Goal: Information Seeking & Learning: Find specific fact

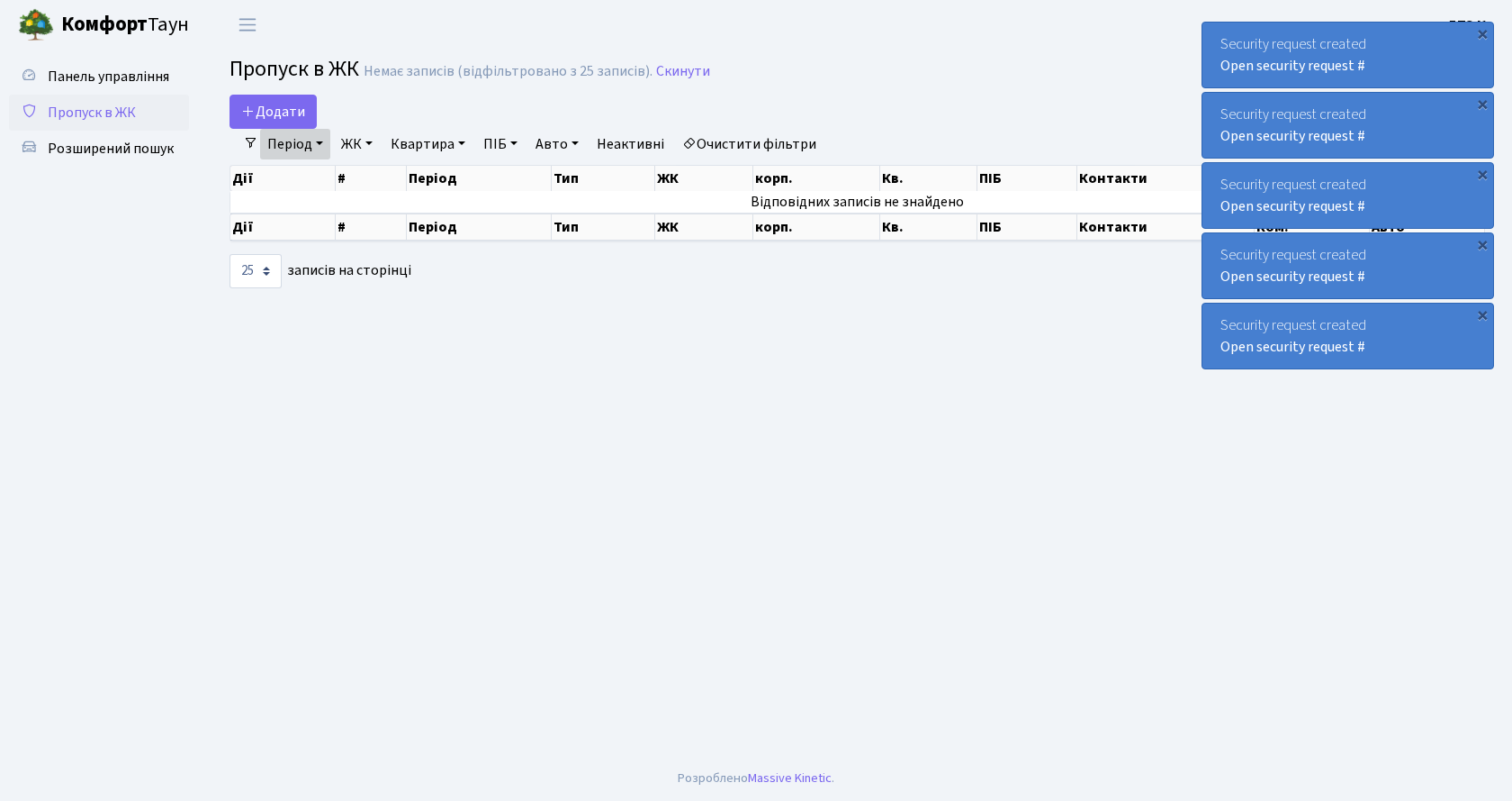
select select "25"
click at [101, 148] on span "Розширений пошук" at bounding box center [110, 148] width 126 height 20
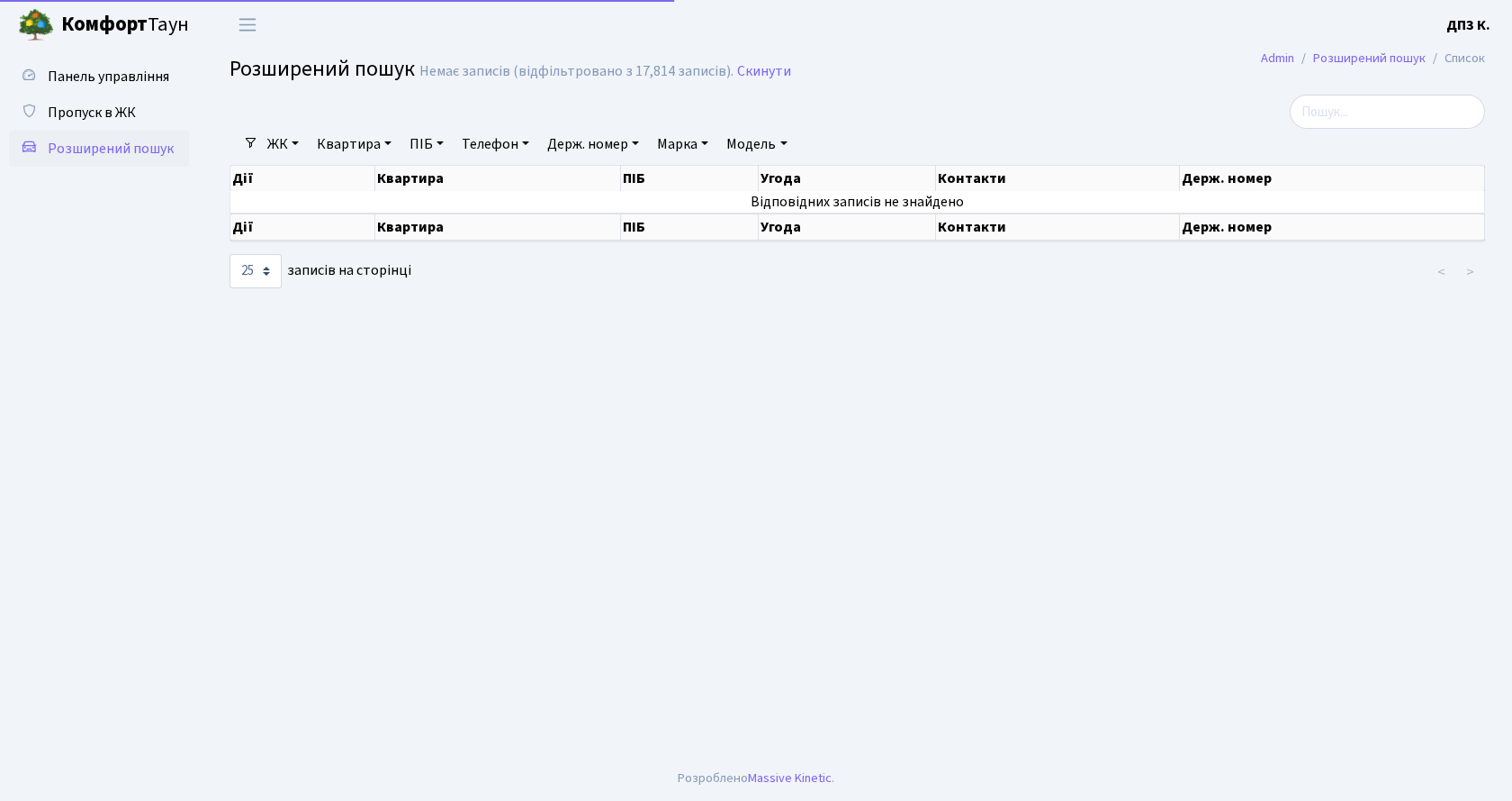
select select "25"
click at [134, 107] on span "Пропуск в ЖК" at bounding box center [91, 112] width 88 height 20
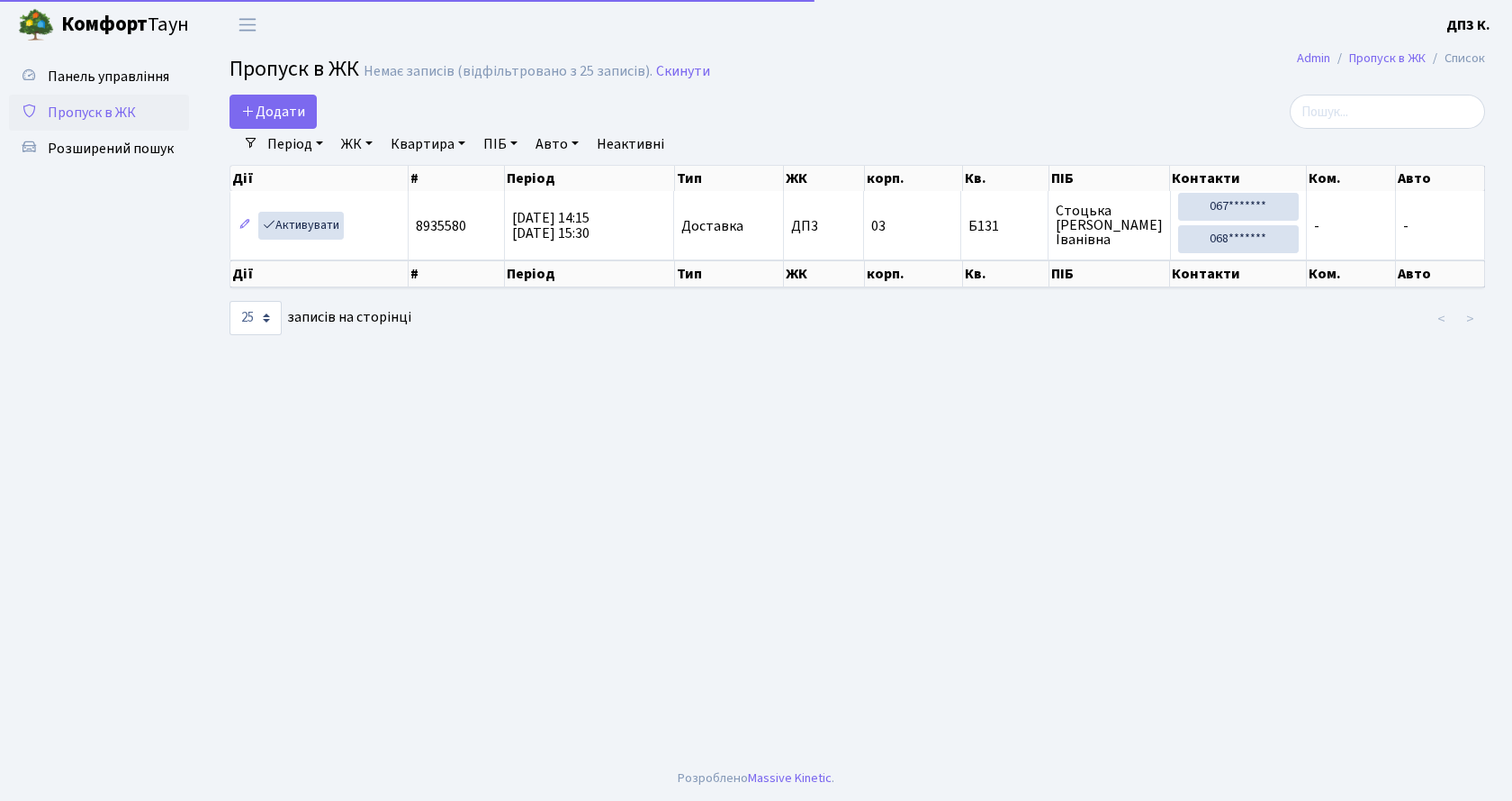
select select "25"
click at [126, 84] on span "Панель управління" at bounding box center [108, 76] width 121 height 20
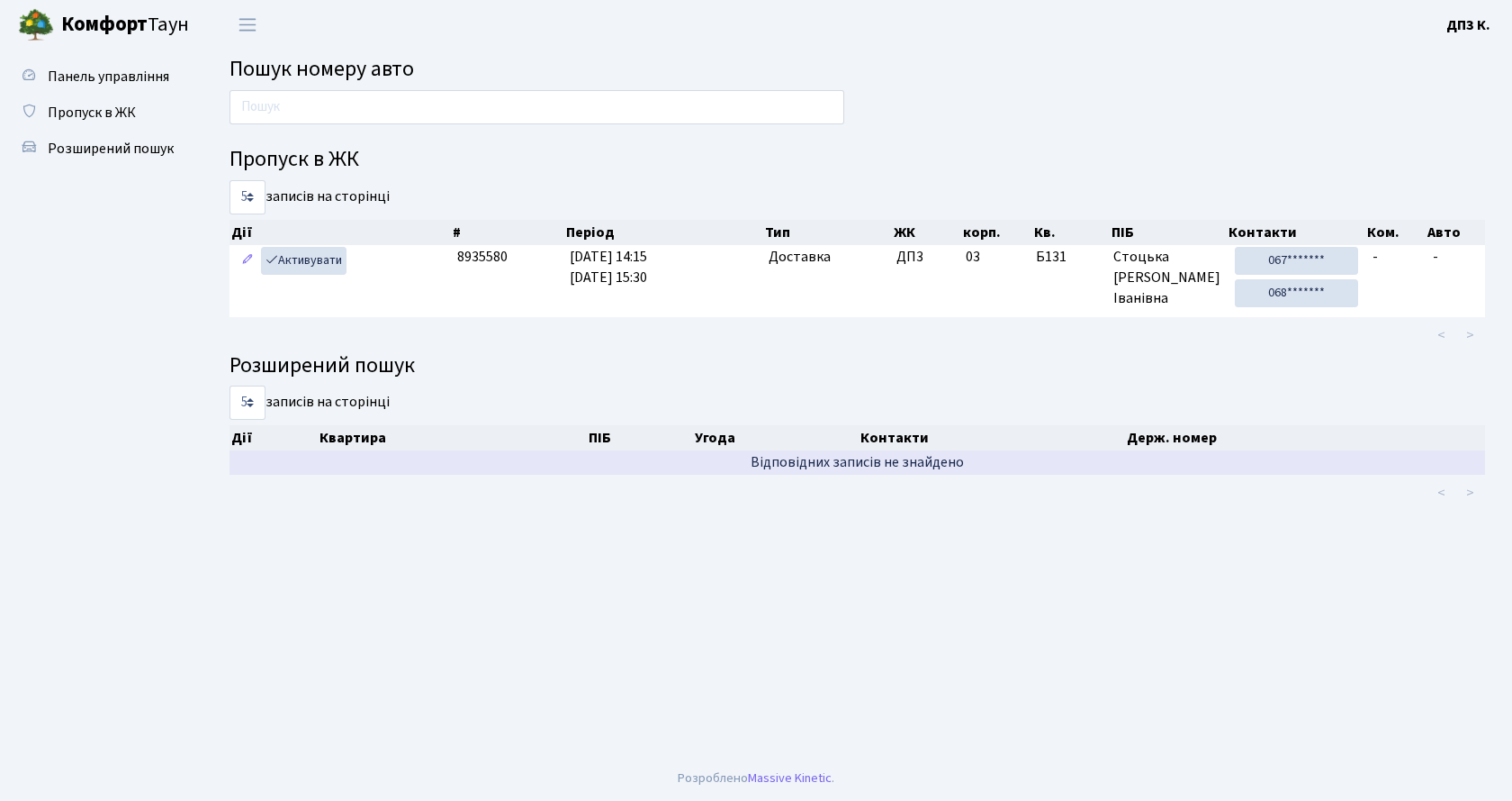
click at [918, 451] on td "Відповідних записів не знайдено" at bounding box center [856, 463] width 1255 height 25
click at [920, 462] on td "Відповідних записів не знайдено" at bounding box center [856, 463] width 1255 height 25
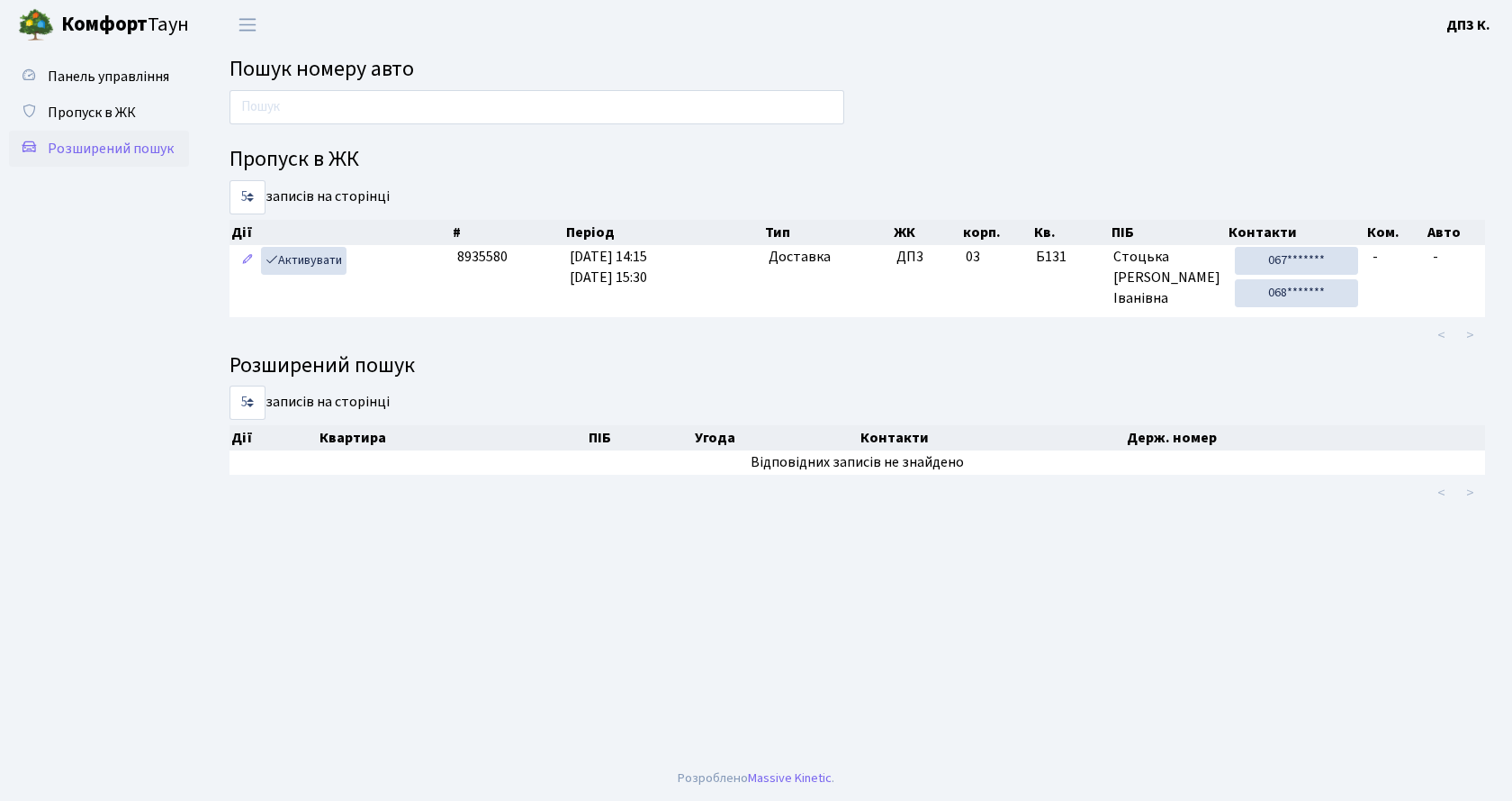
click at [69, 143] on span "Розширений пошук" at bounding box center [110, 148] width 126 height 20
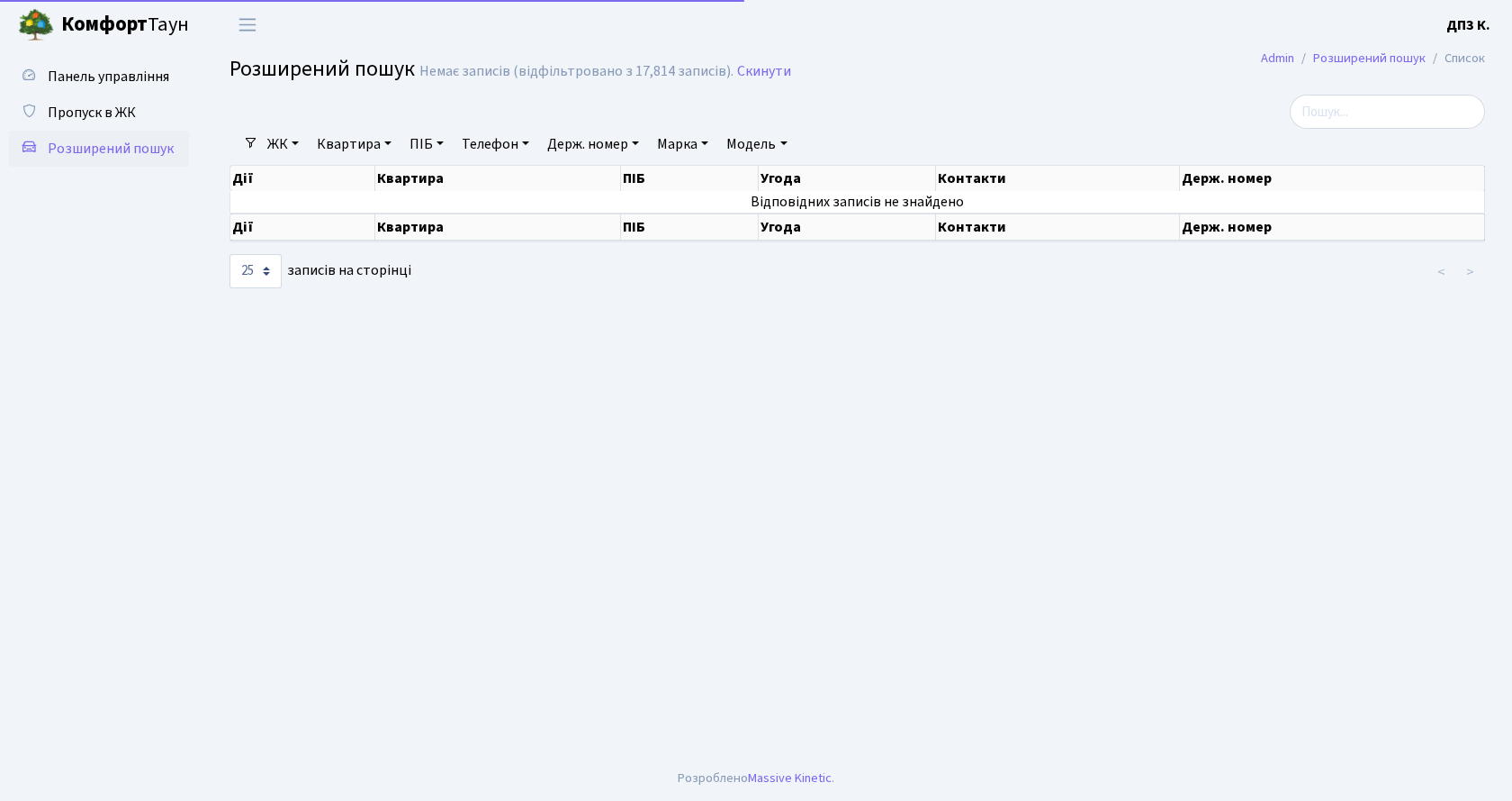
select select "25"
click at [1336, 56] on link "Розширений пошук" at bounding box center [1369, 58] width 113 height 19
select select "25"
drag, startPoint x: 718, startPoint y: 54, endPoint x: 707, endPoint y: 68, distance: 17.8
click at [711, 64] on main "Admin Розширений пошук Список Розширений пошук Немає записів (відфільтровано з …" at bounding box center [857, 402] width 1309 height 706
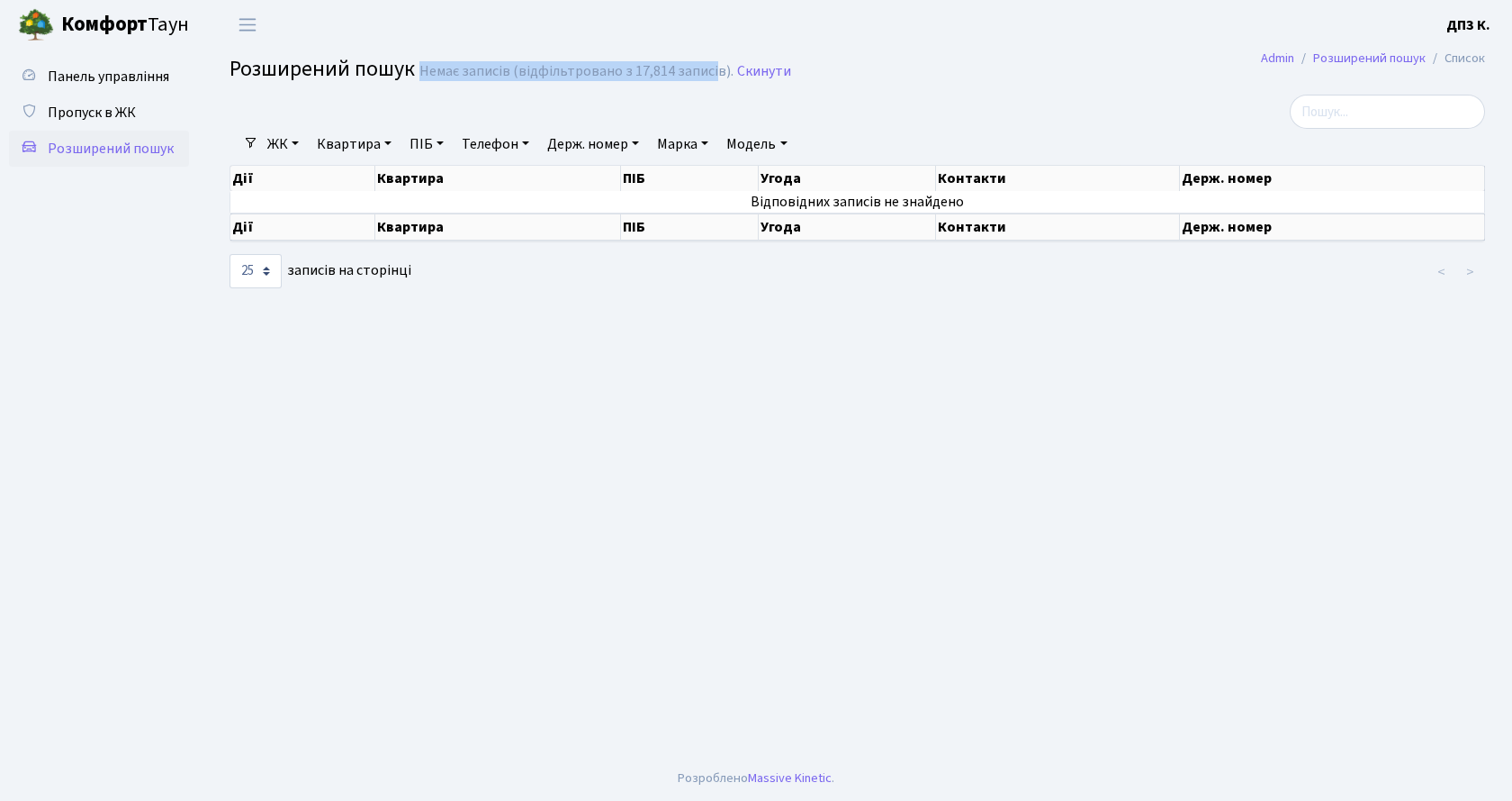
click at [704, 74] on div "Немає записів (відфільтровано з 17,814 записів)." at bounding box center [577, 72] width 315 height 17
click at [747, 82] on h2 "Розширений пошук Немає записів (відфільтровано з 17,814 записів). Скинути" at bounding box center [856, 72] width 1255 height 30
click at [483, 73] on div "Немає записів (відфільтровано з 17,814 записів)." at bounding box center [577, 72] width 315 height 17
click at [470, 73] on div "Немає записів (відфільтровано з 17,814 записів)." at bounding box center [577, 72] width 315 height 17
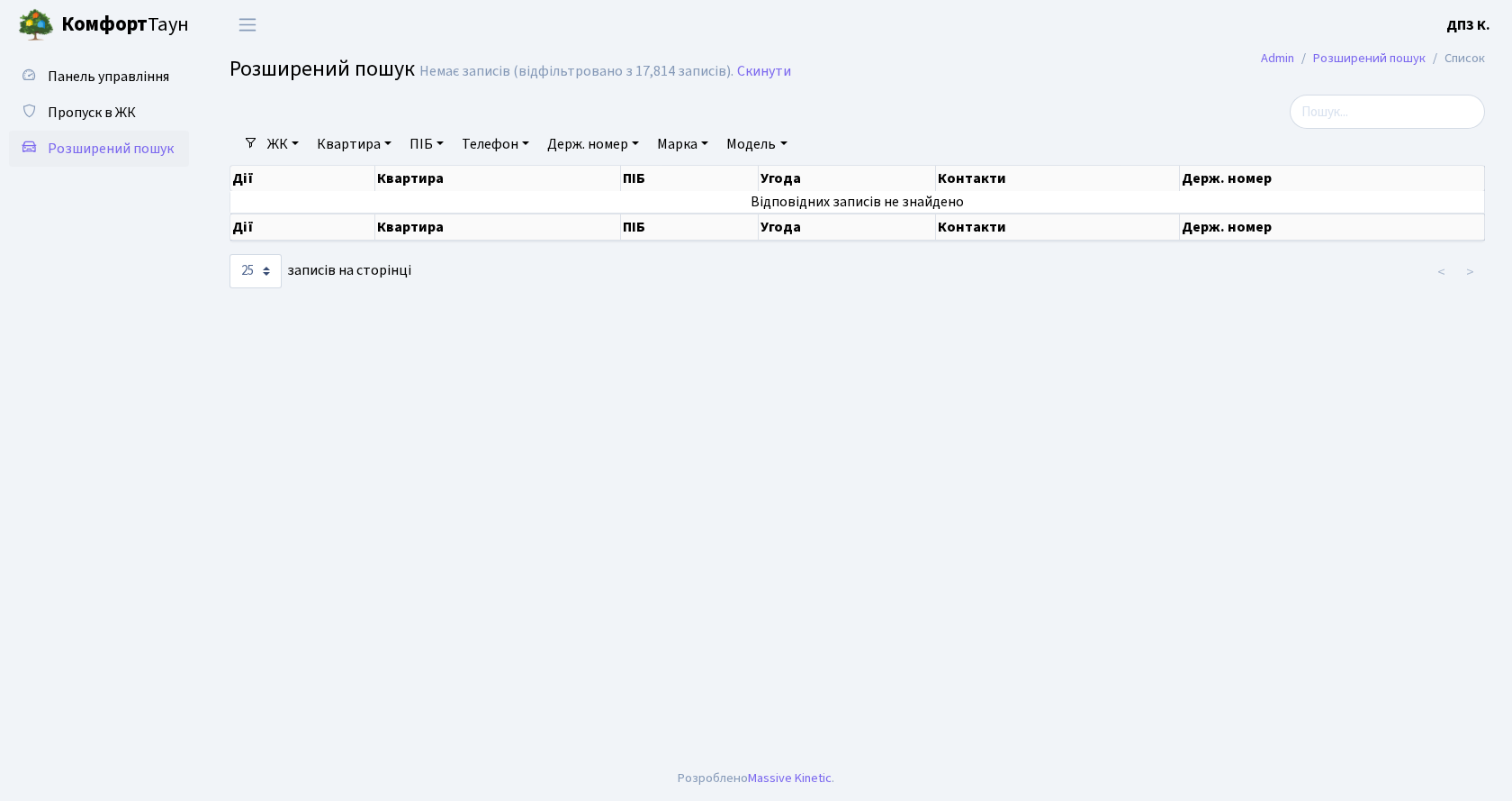
click at [670, 74] on div "Немає записів (відфільтровано з 17,814 записів)." at bounding box center [577, 72] width 315 height 17
click at [248, 27] on span "Переключити навігацію" at bounding box center [247, 25] width 27 height 21
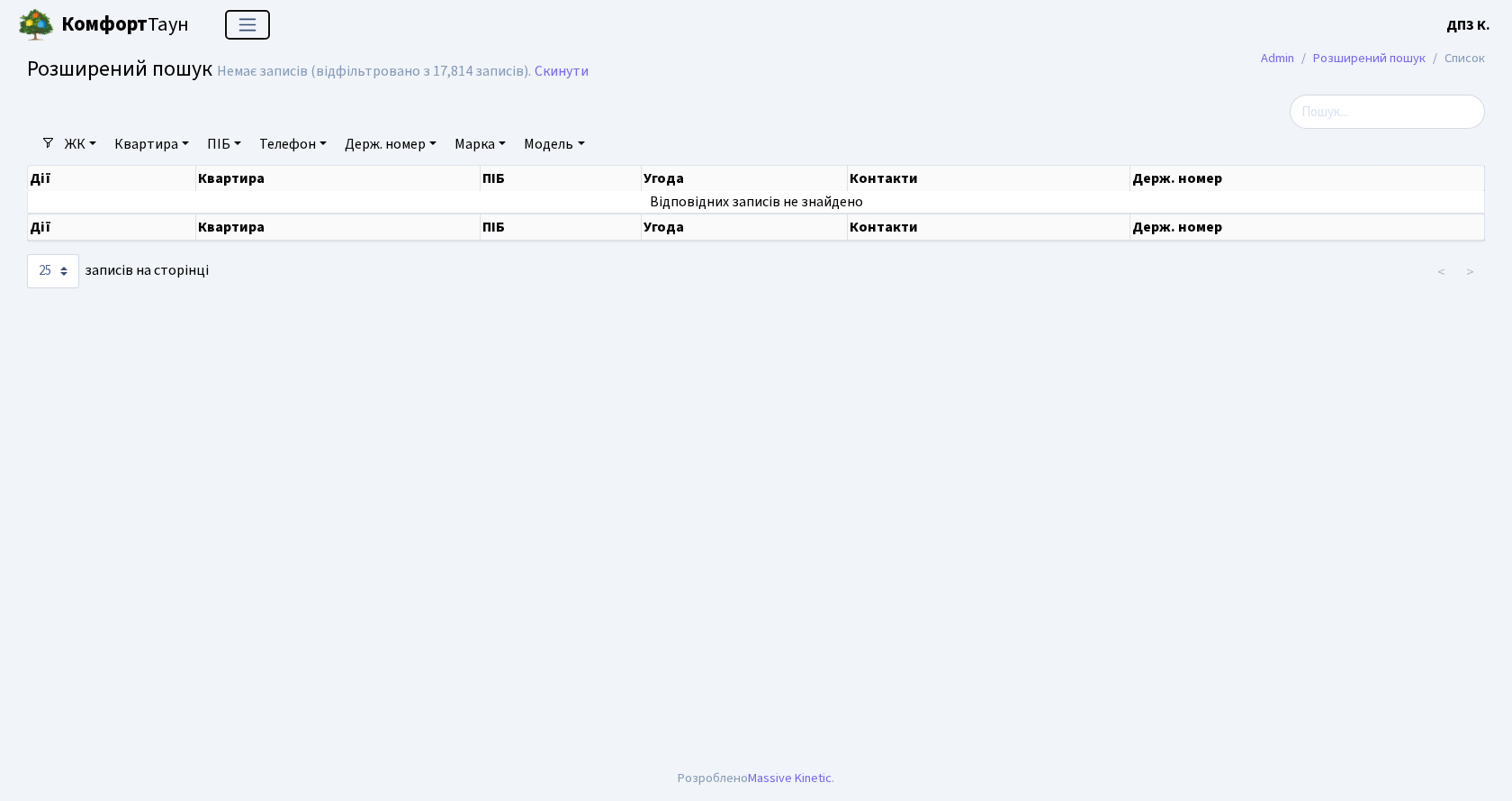
click at [246, 26] on span "Переключити навігацію" at bounding box center [247, 25] width 27 height 21
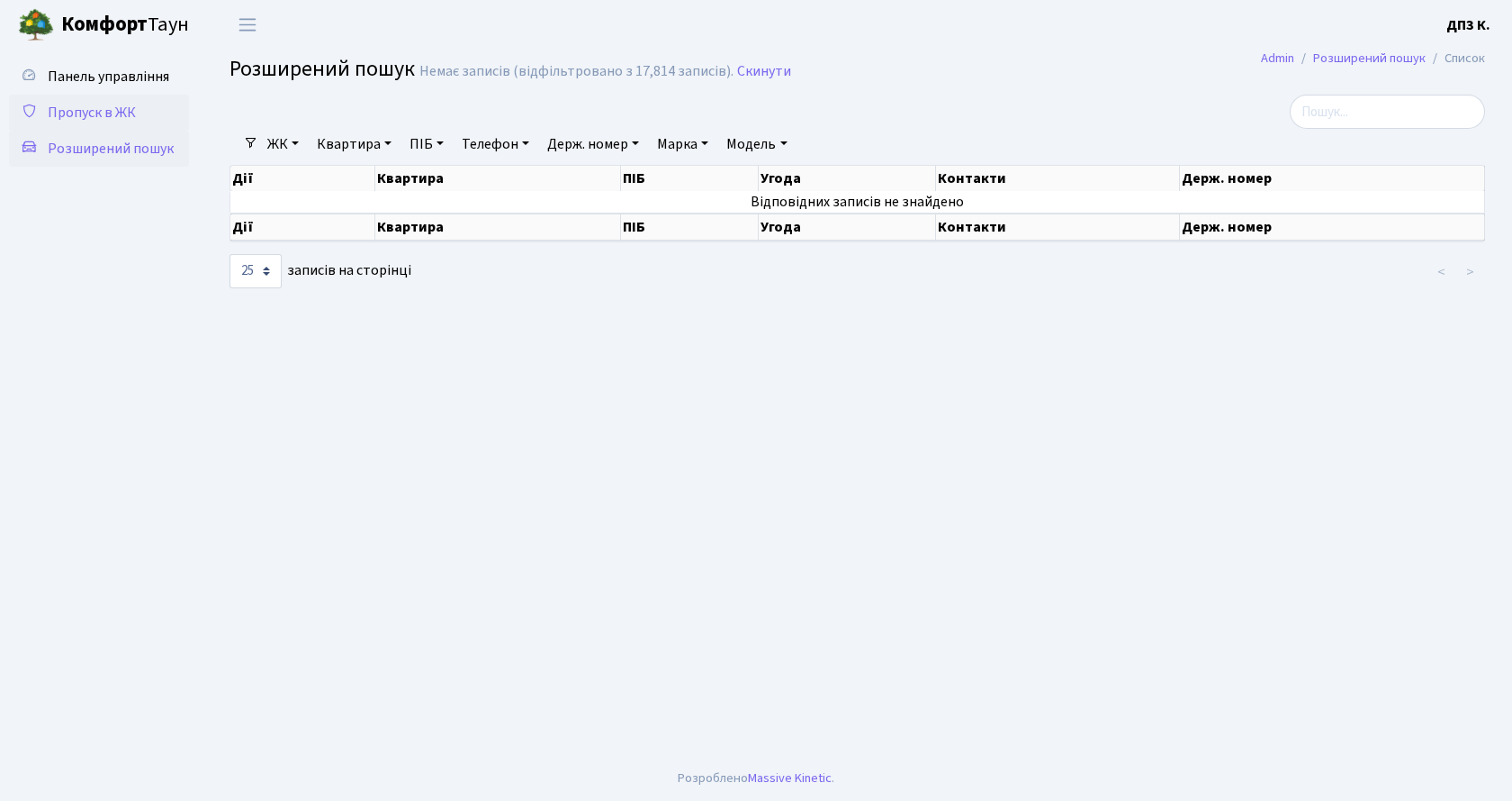
click at [124, 119] on span "Пропуск в ЖК" at bounding box center [91, 112] width 88 height 20
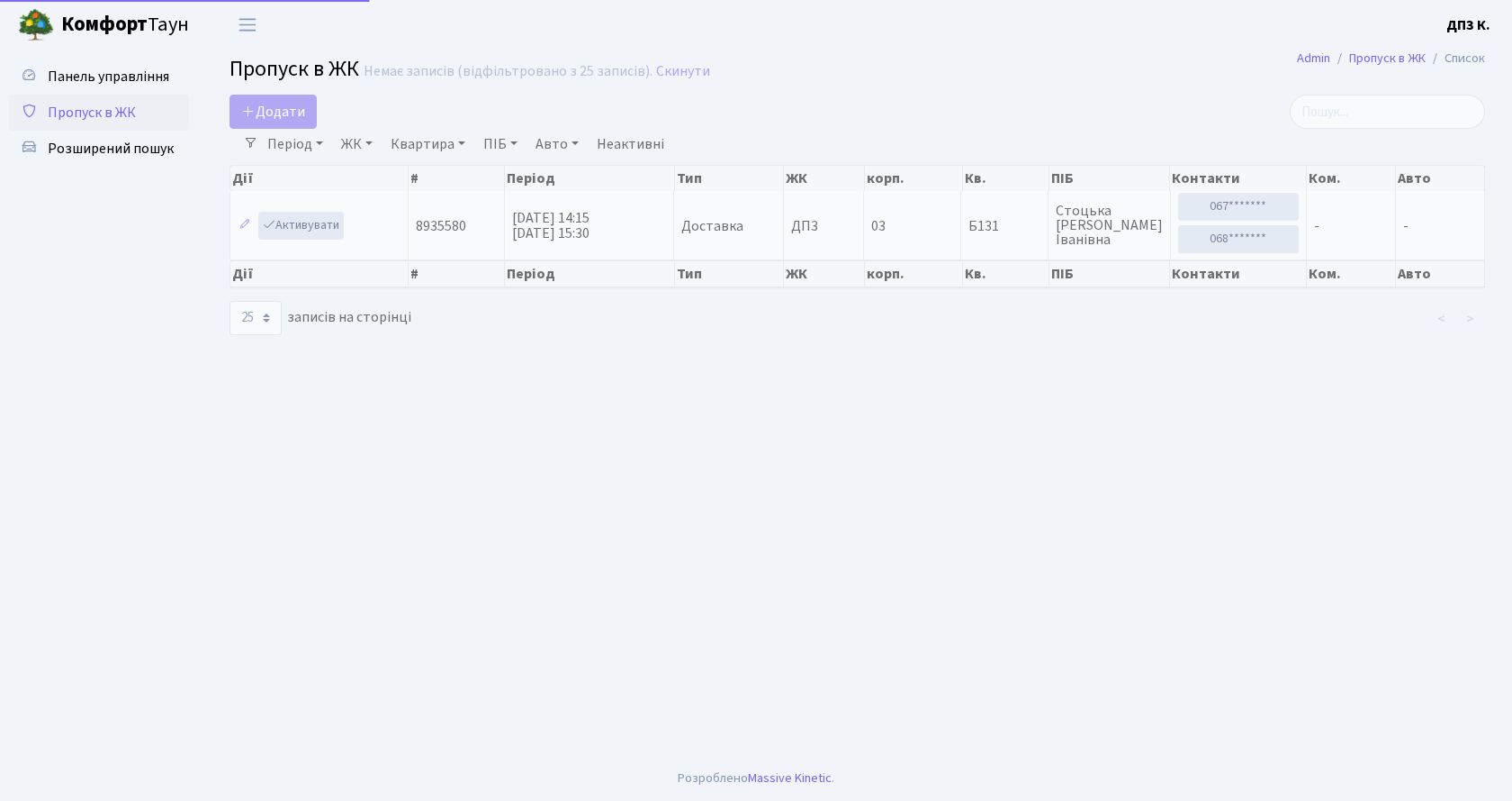
select select "25"
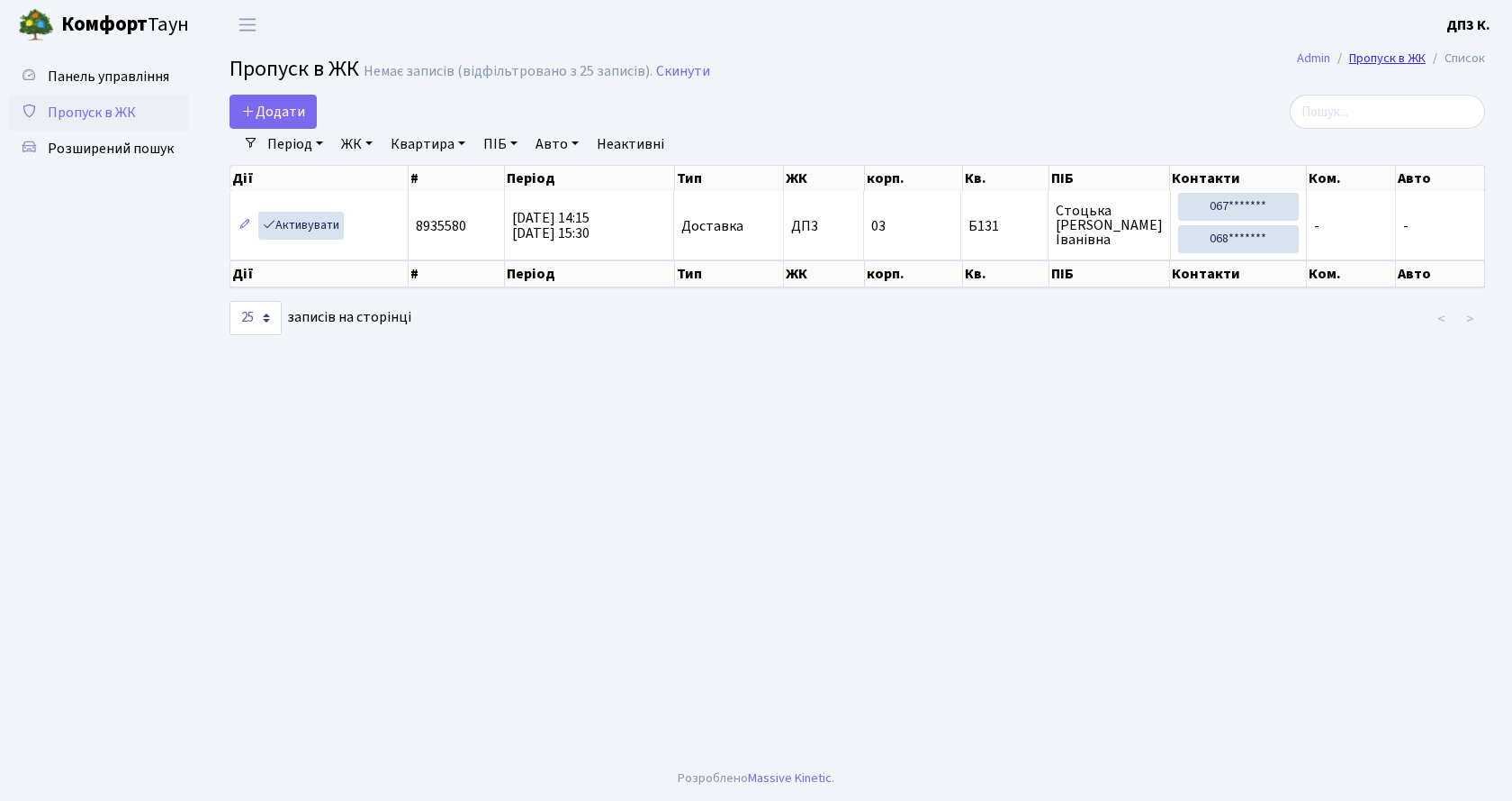
click at [1377, 60] on link "Пропуск в ЖК" at bounding box center [1387, 58] width 77 height 19
select select "25"
click at [279, 118] on span "Додати" at bounding box center [273, 111] width 63 height 20
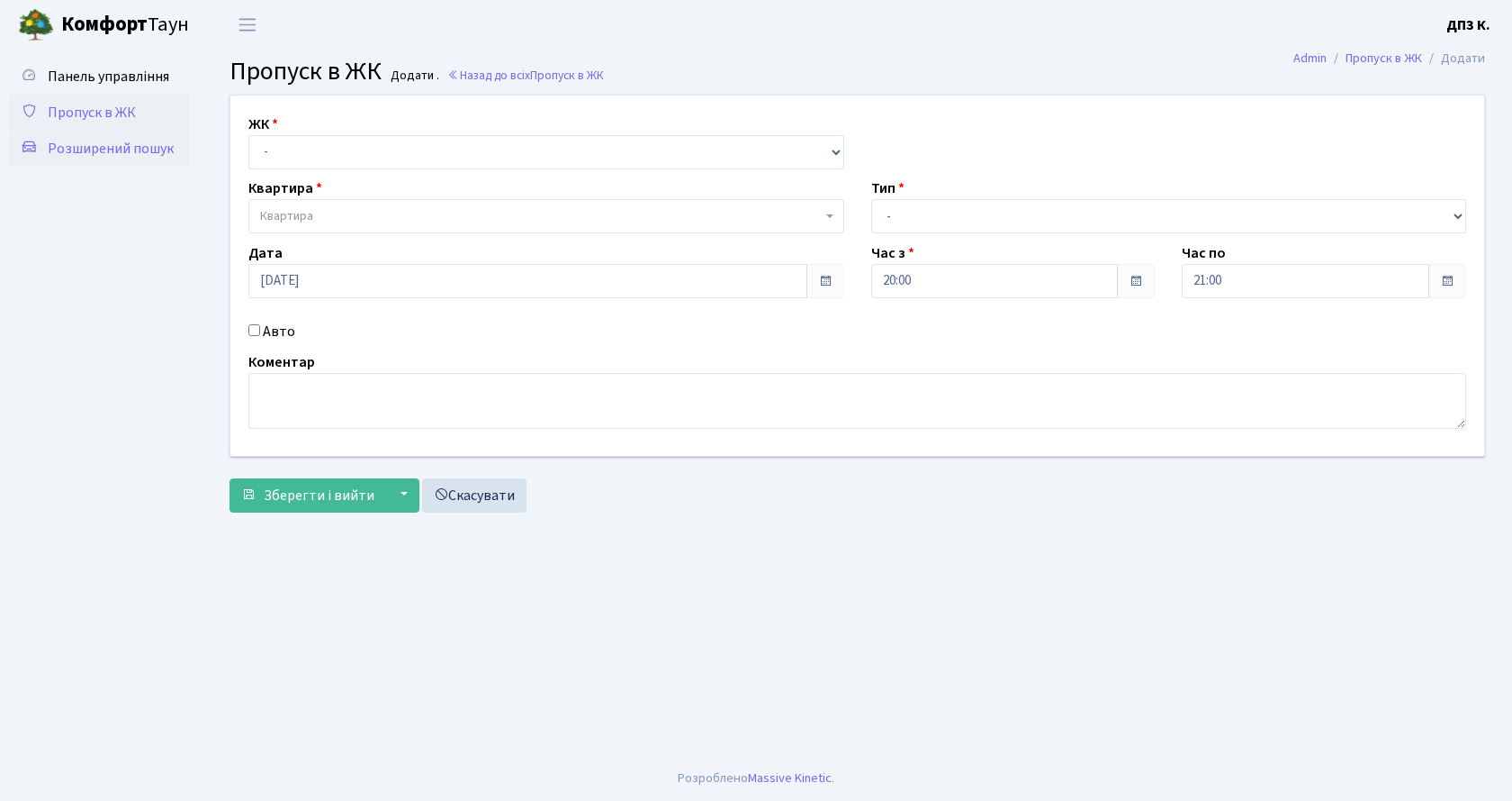
click at [63, 149] on span "Розширений пошук" at bounding box center [110, 148] width 126 height 20
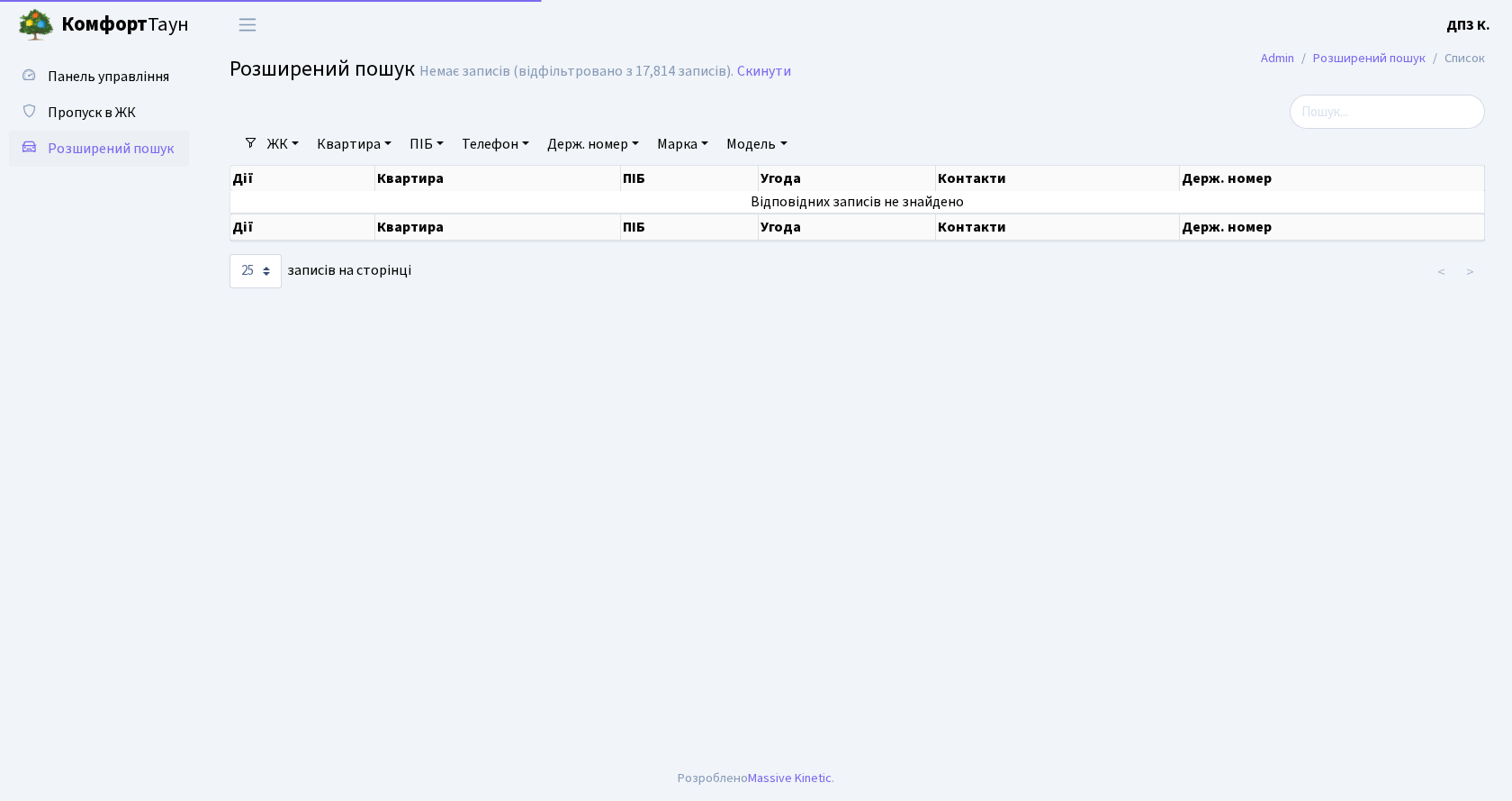
select select "25"
click at [1338, 61] on link "Розширений пошук" at bounding box center [1369, 58] width 113 height 19
select select "25"
click at [1285, 58] on link "Admin" at bounding box center [1277, 58] width 33 height 19
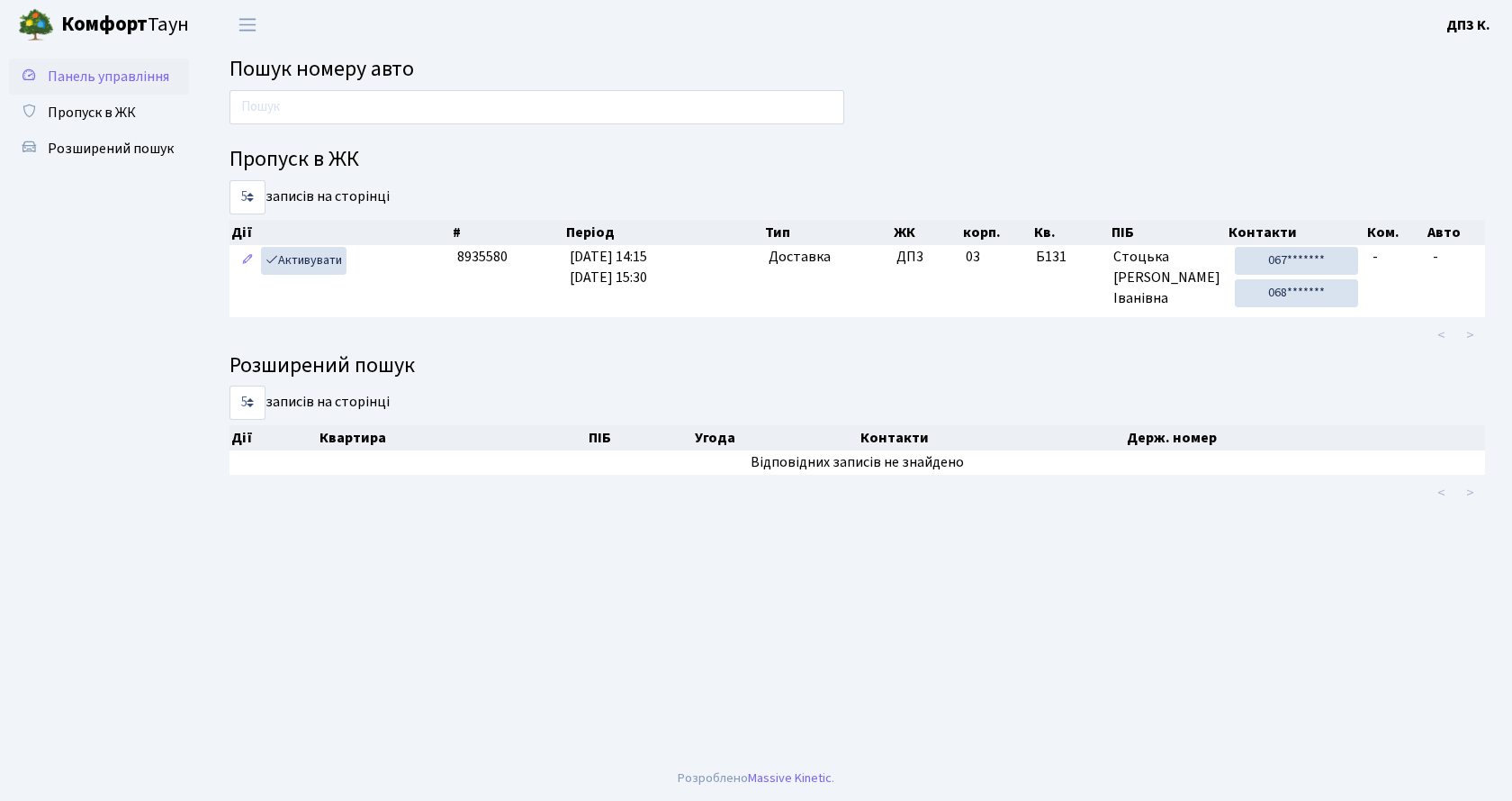
click at [135, 84] on span "Панель управління" at bounding box center [108, 76] width 121 height 20
click at [99, 134] on link "Розширений пошук" at bounding box center [99, 149] width 180 height 36
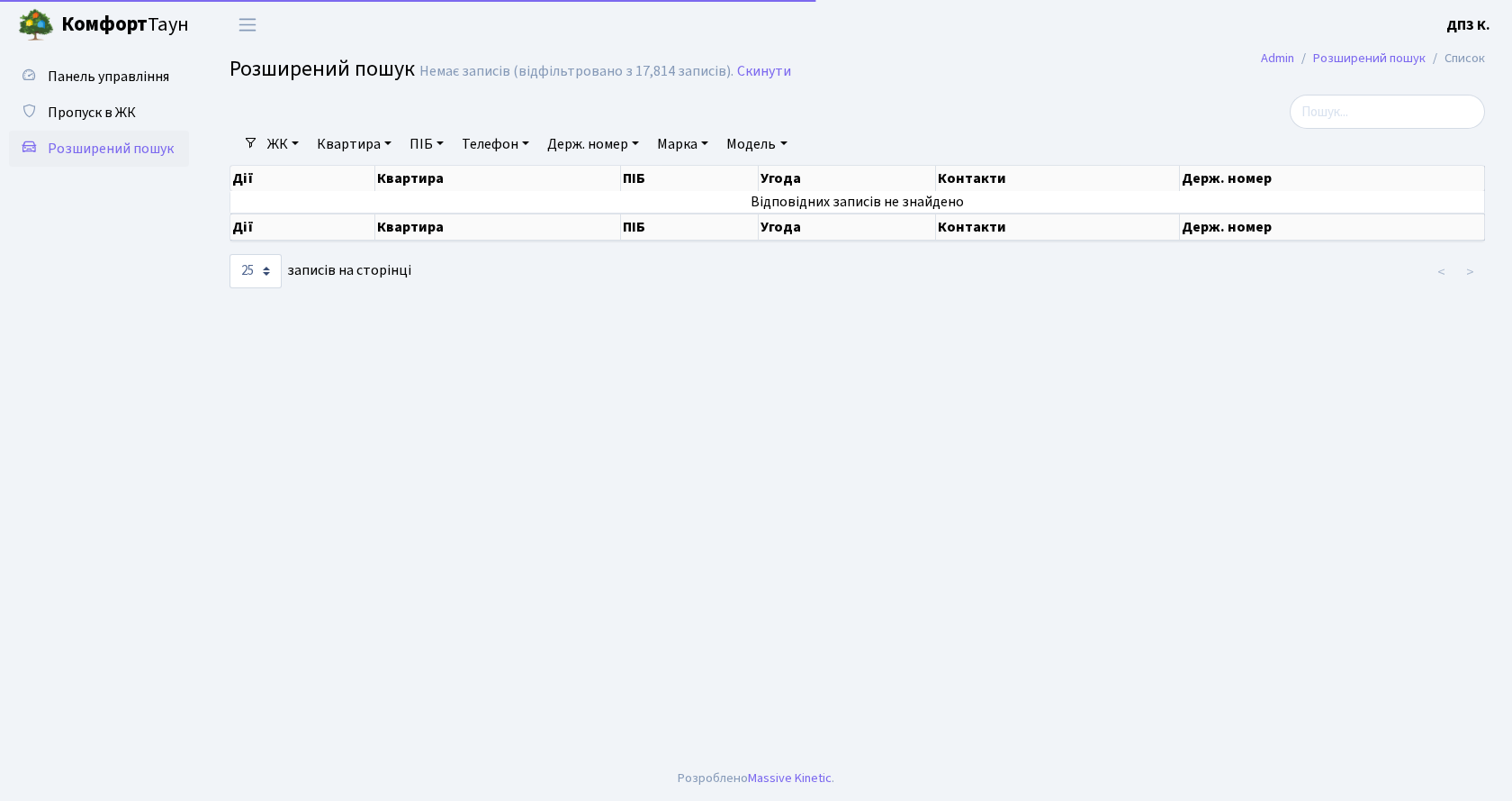
select select "25"
click at [1459, 32] on b "ДП3 К." at bounding box center [1468, 25] width 45 height 20
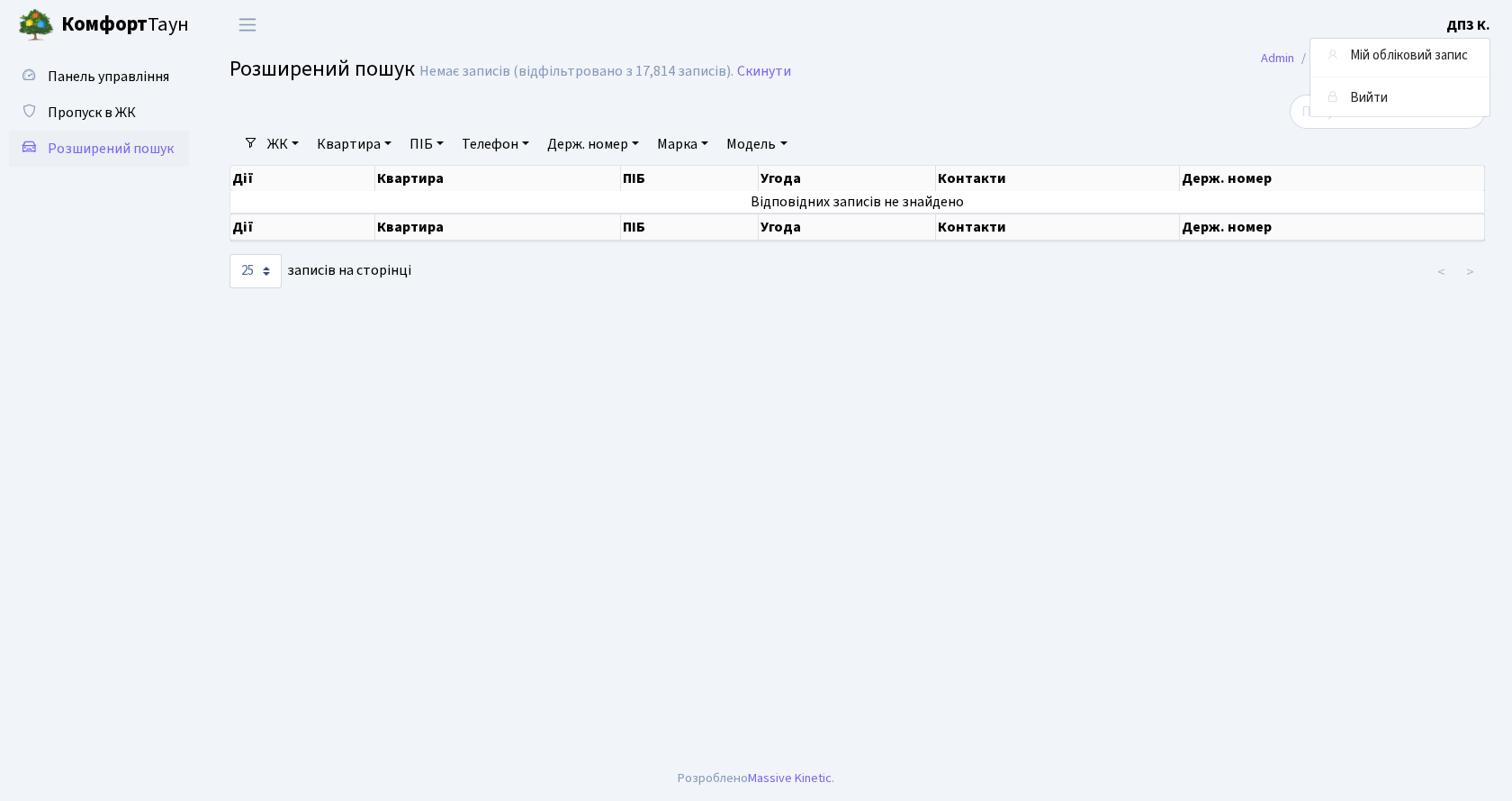
click at [891, 64] on h2 "Розширений пошук Немає записів (відфільтровано з 17,814 записів). Скинути" at bounding box center [856, 72] width 1255 height 30
click at [123, 153] on span "Розширений пошук" at bounding box center [110, 148] width 126 height 20
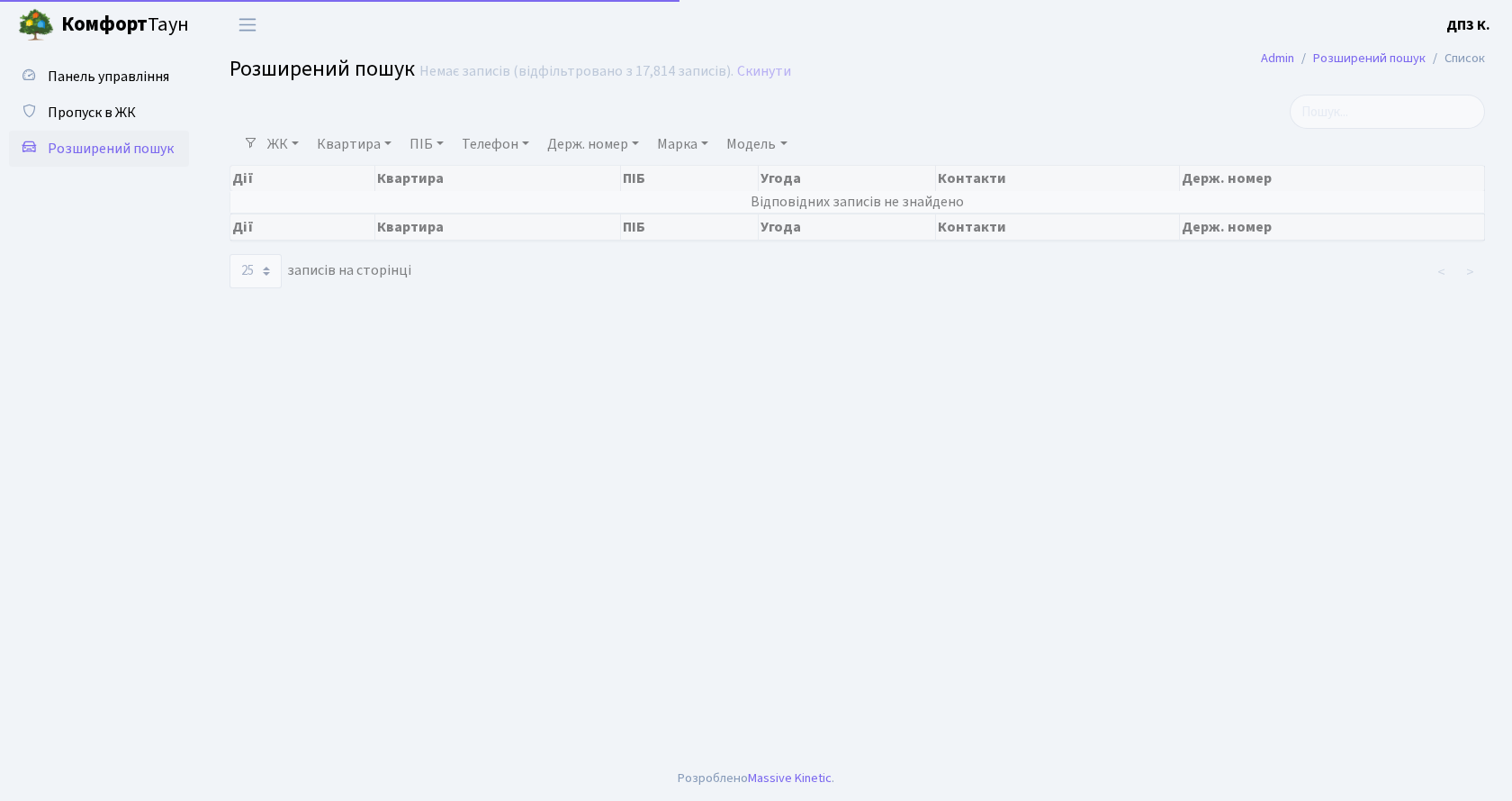
select select "25"
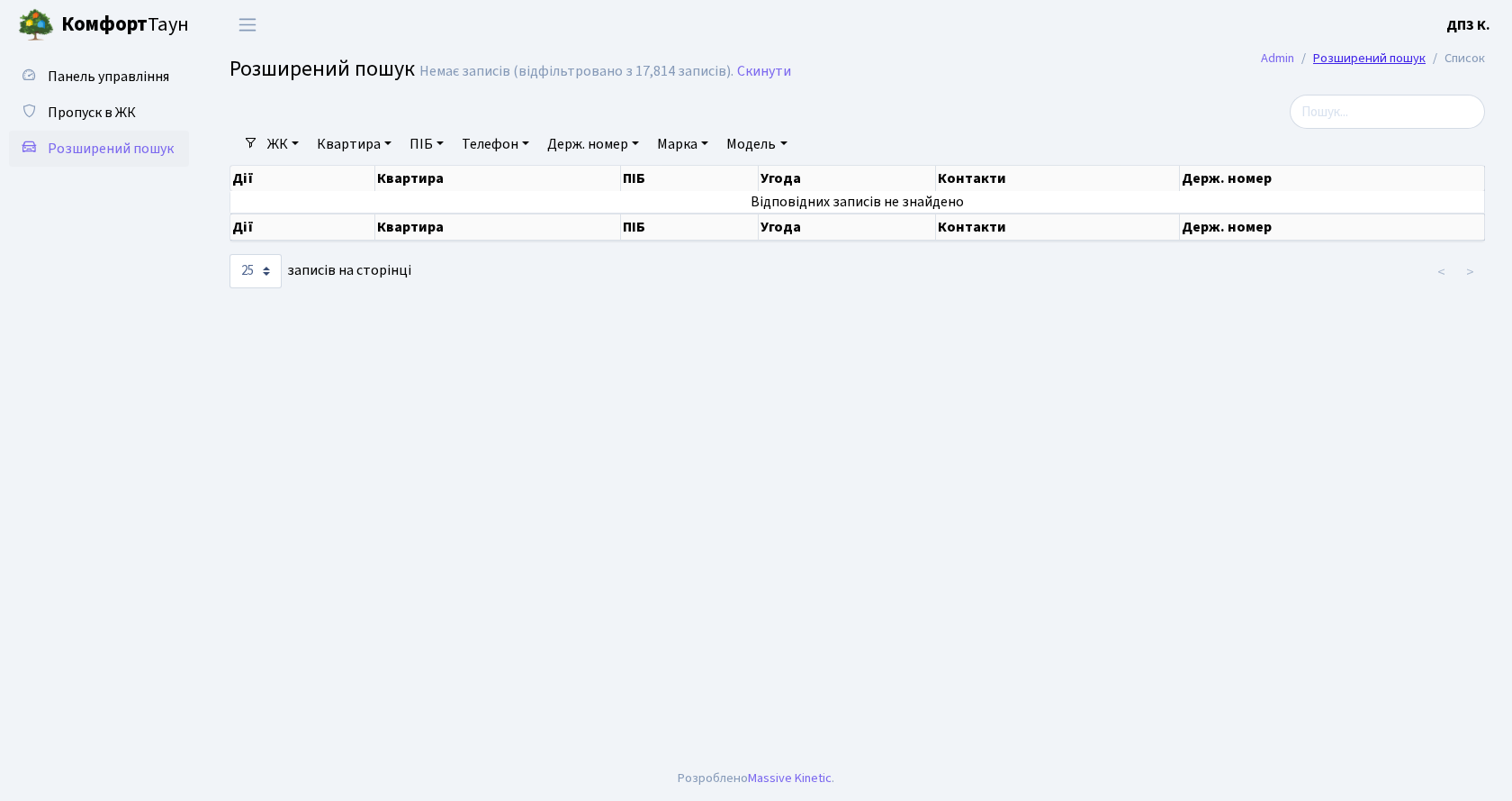
click at [1319, 60] on link "Розширений пошук" at bounding box center [1369, 58] width 113 height 19
select select "25"
click at [748, 79] on link "Скинути" at bounding box center [764, 72] width 54 height 17
click at [271, 273] on select "10 25 50 100 250 500 1,000" at bounding box center [255, 271] width 52 height 34
click at [229, 254] on select "10 25 50 100 250 500 1,000" at bounding box center [255, 271] width 52 height 34
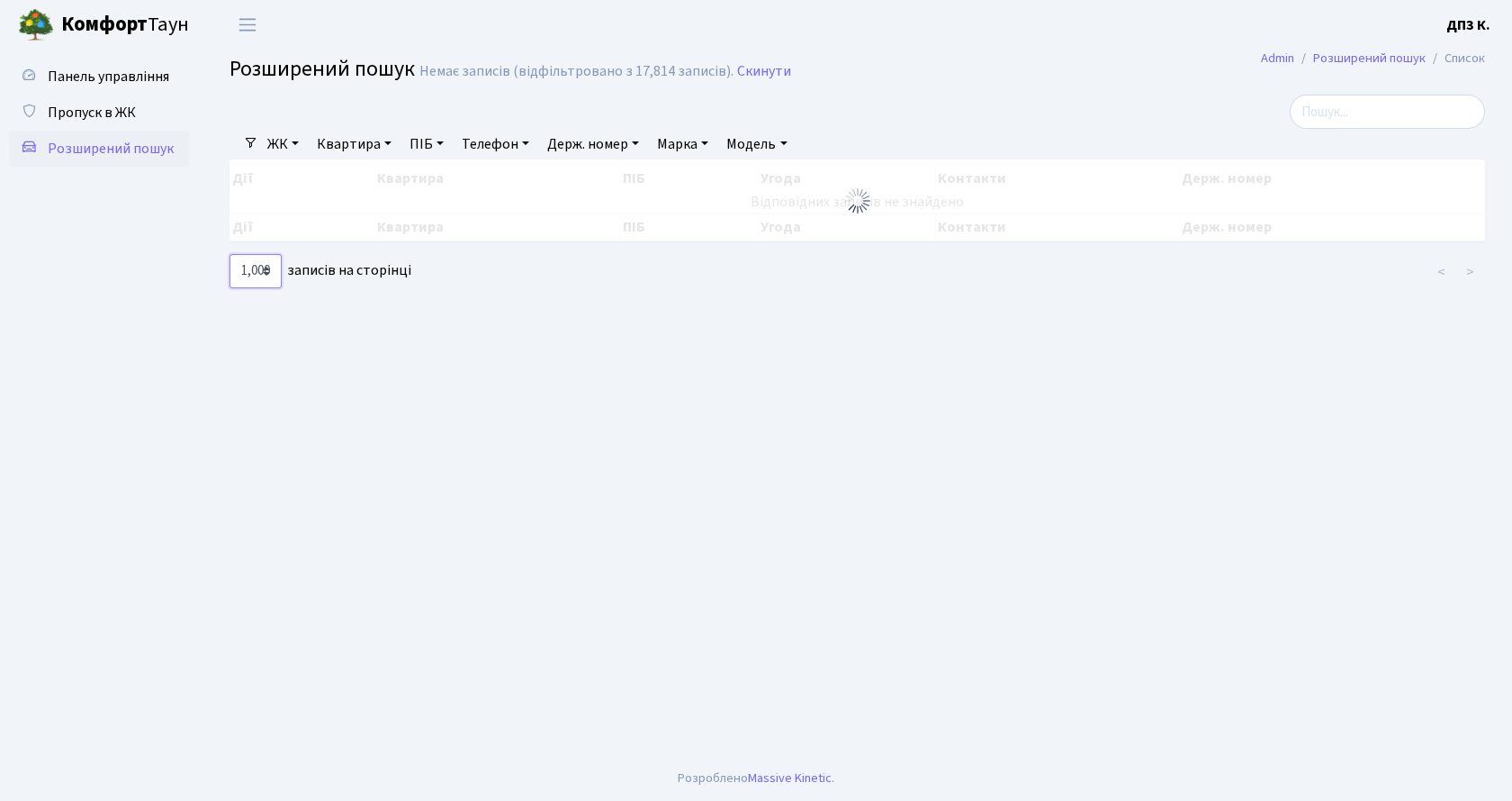
click at [263, 273] on select "10 25 50 100 250 500 1,000" at bounding box center [255, 271] width 52 height 34
select select "100"
click at [229, 254] on select "10 25 50 100 250 500 1,000" at bounding box center [255, 271] width 52 height 34
click at [1284, 56] on link "Admin" at bounding box center [1277, 58] width 33 height 19
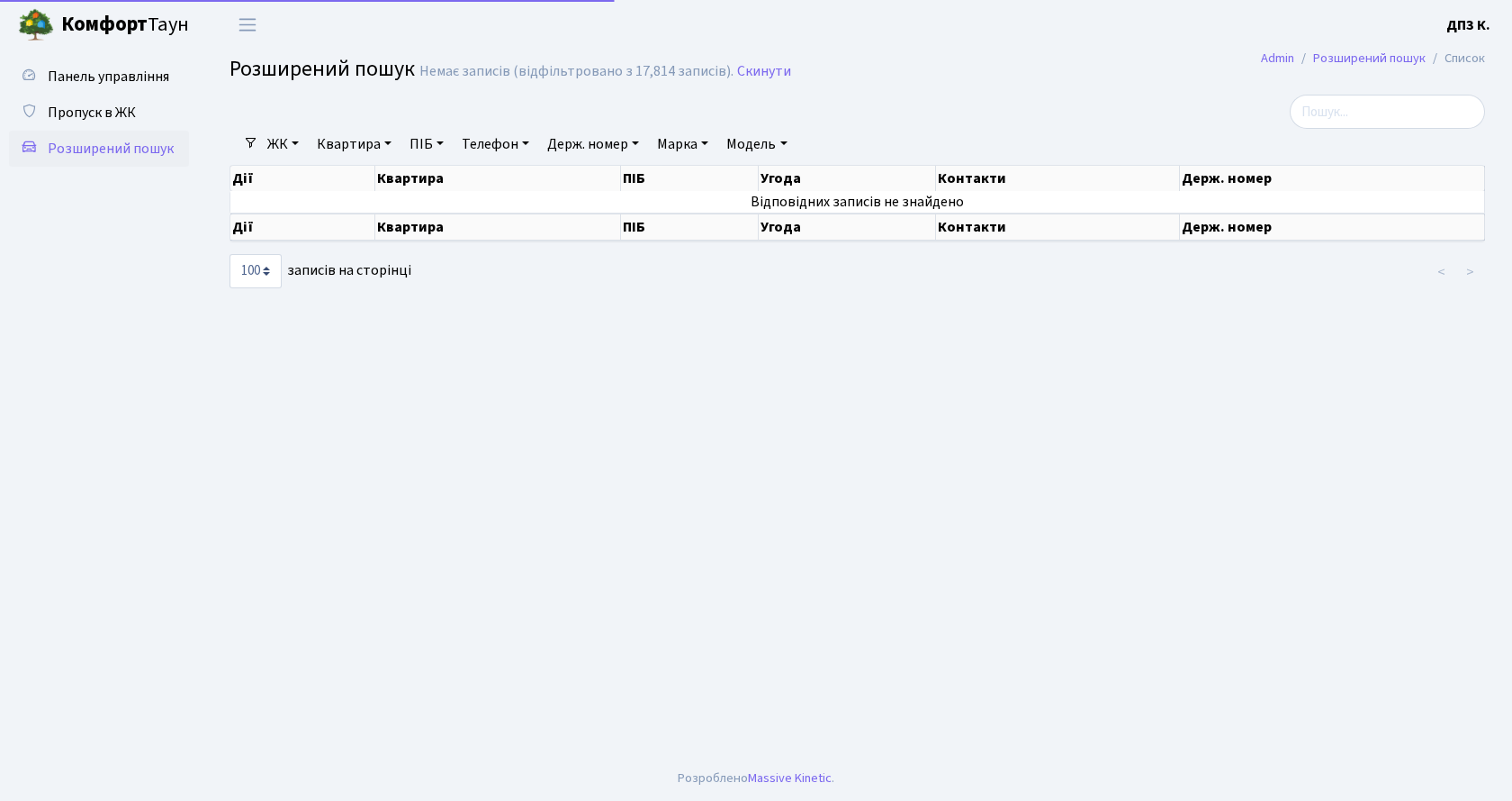
select select "100"
click at [377, 278] on label "10 25 50 100 250 500 1,000 записів на сторінці" at bounding box center [320, 271] width 182 height 34
click at [281, 278] on select "10 25 50 100 250 500 1,000" at bounding box center [255, 271] width 52 height 34
click at [698, 146] on link "Марка" at bounding box center [682, 144] width 65 height 30
click at [693, 142] on link "Марка" at bounding box center [682, 144] width 65 height 30
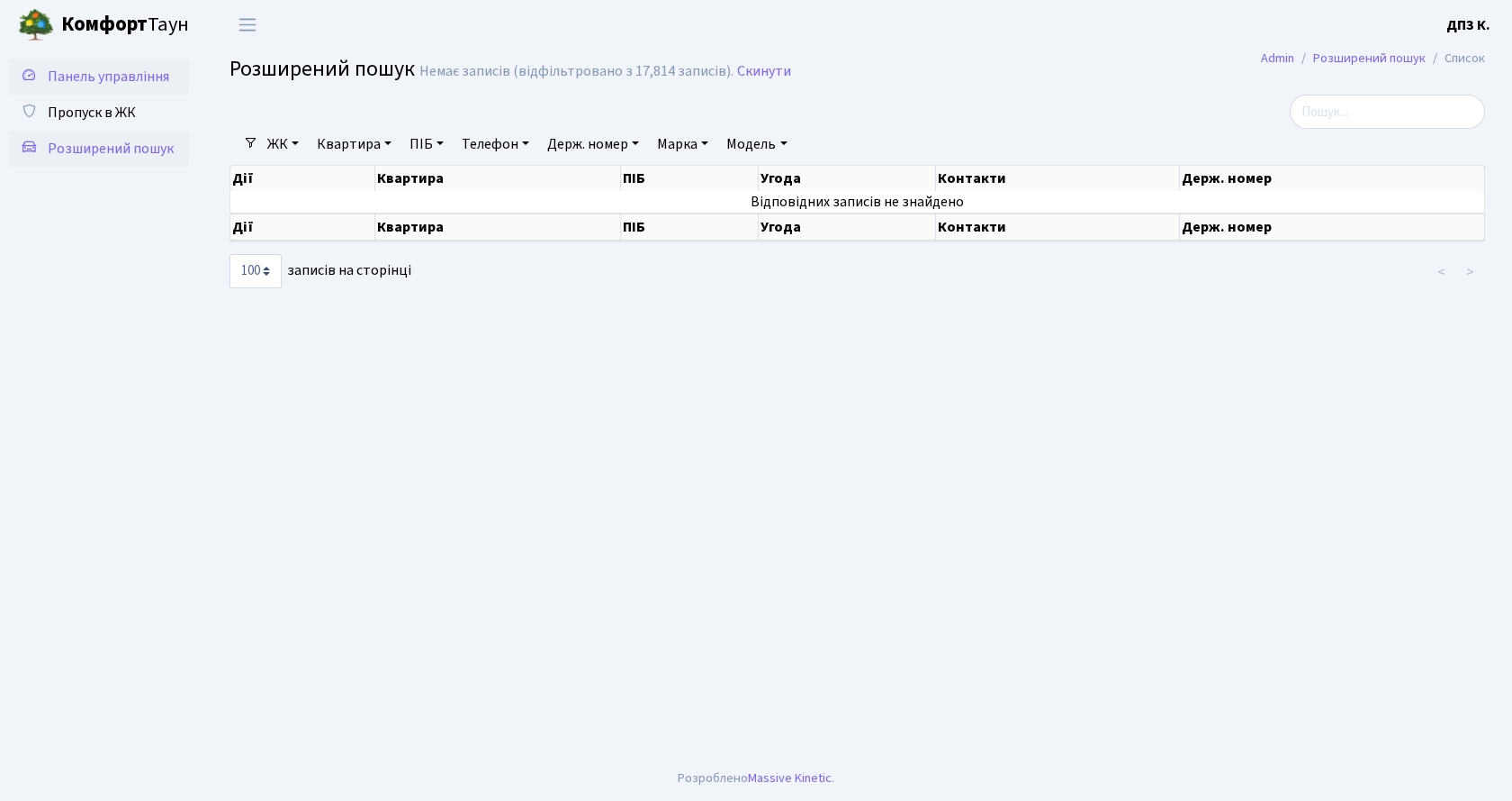
click at [178, 77] on link "Панель управління" at bounding box center [99, 77] width 180 height 36
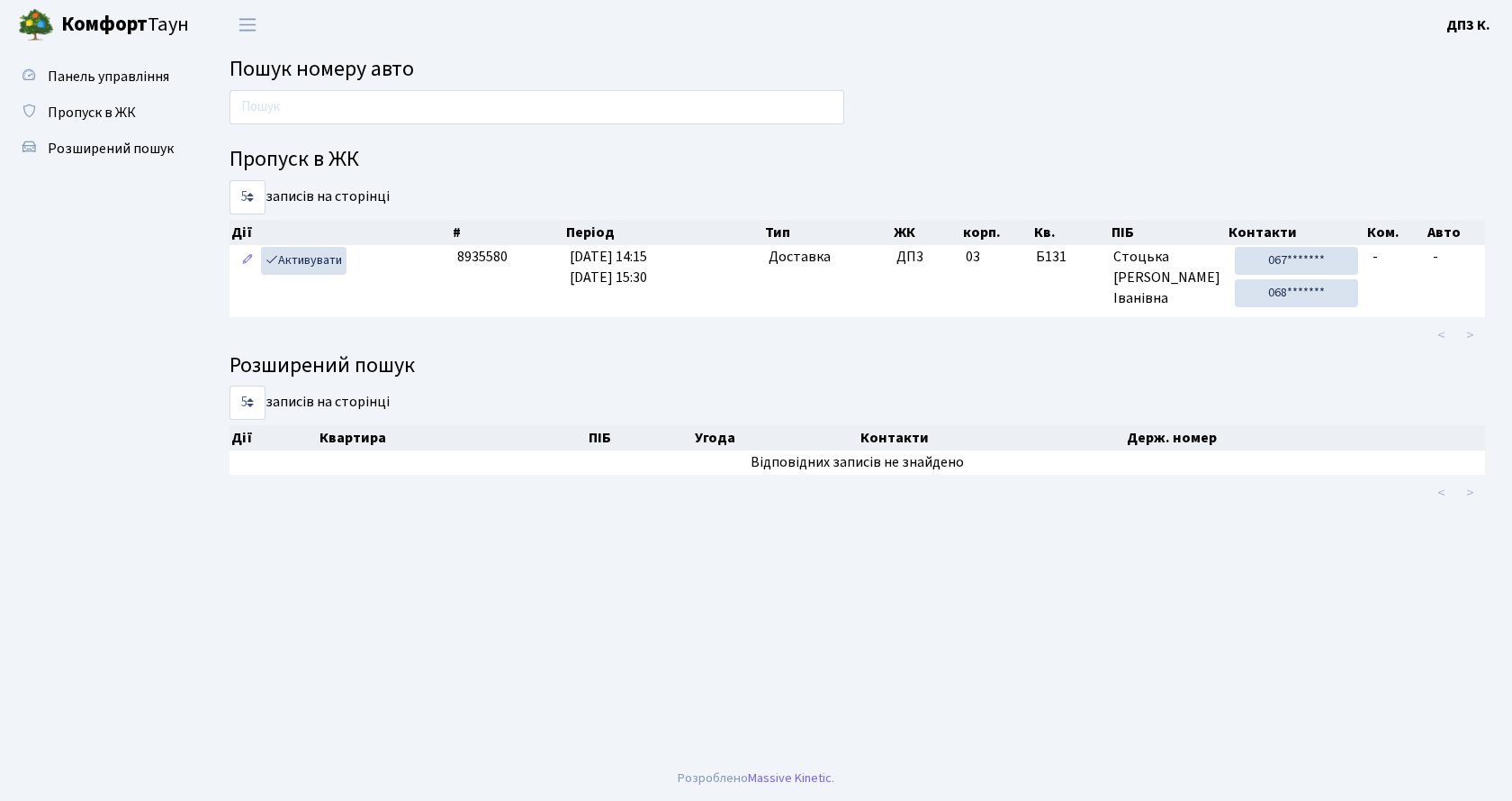
click at [397, 64] on span "Пошук номеру авто" at bounding box center [321, 68] width 185 height 31
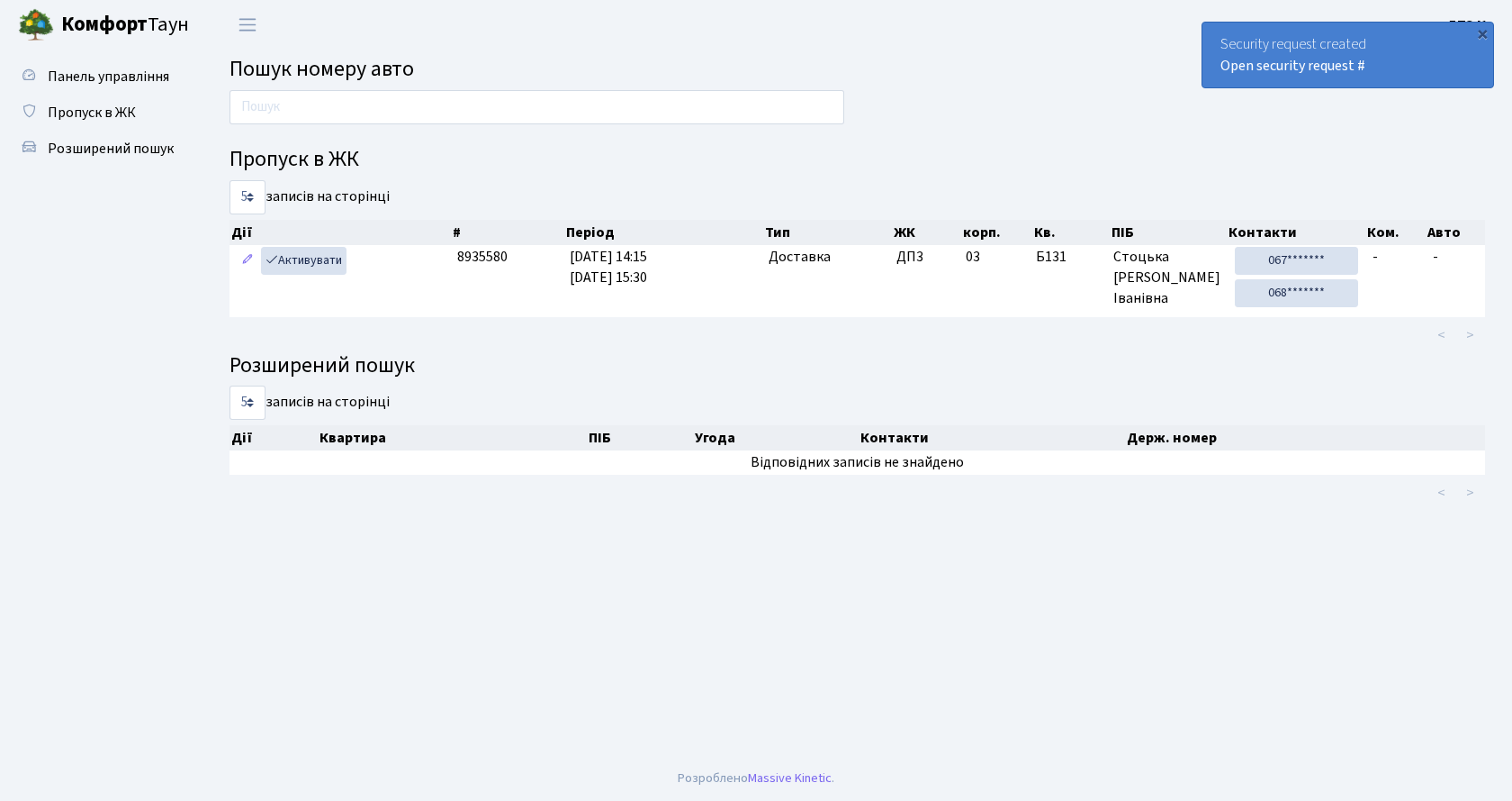
click at [421, 65] on h2 "Пошук номеру авто" at bounding box center [856, 70] width 1255 height 27
click at [1484, 33] on div "×" at bounding box center [1482, 33] width 18 height 18
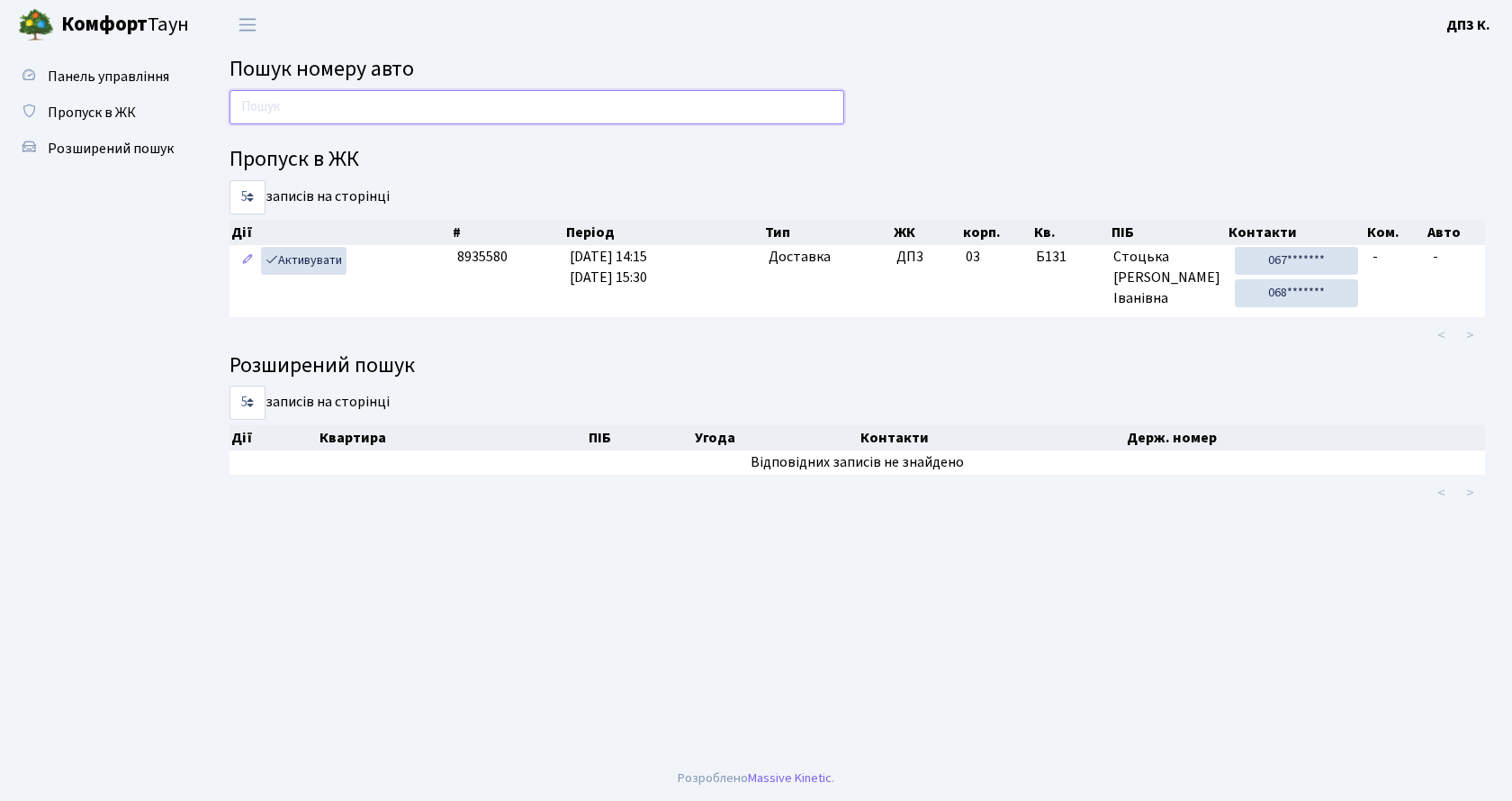
click at [361, 107] on input "text" at bounding box center [536, 107] width 615 height 34
type input "a"
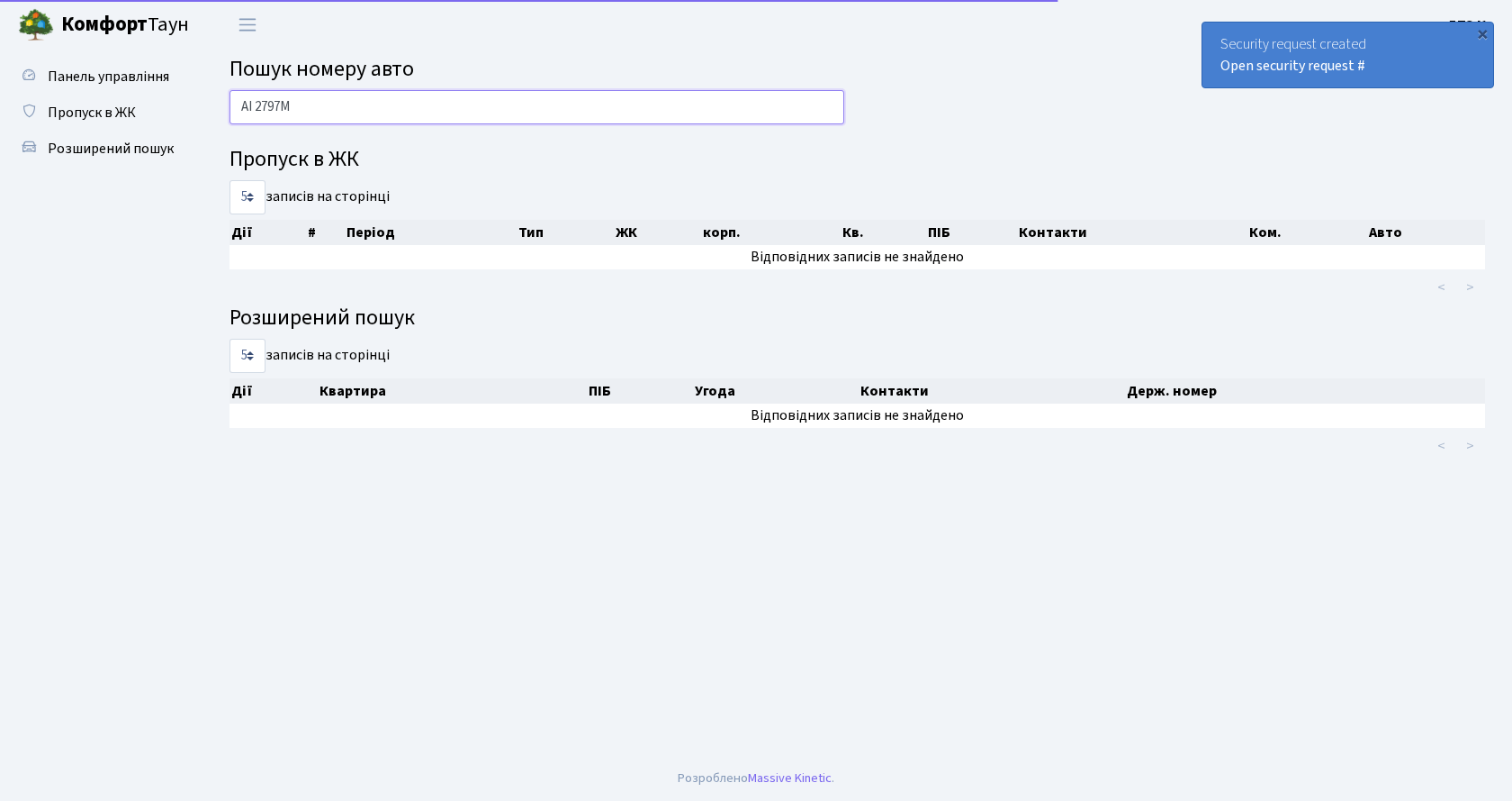
type input "AI 2797MH"
